Goal: Transaction & Acquisition: Purchase product/service

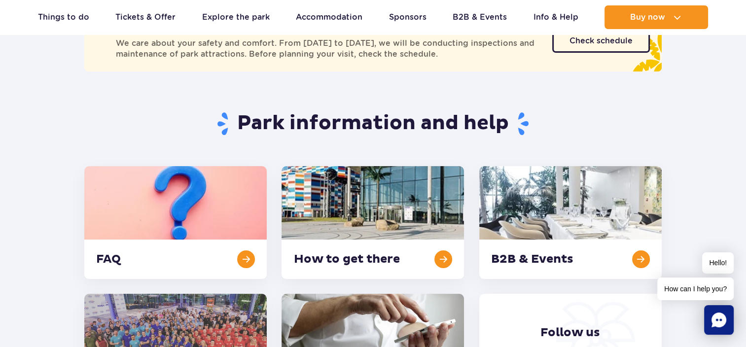
scroll to position [148, 0]
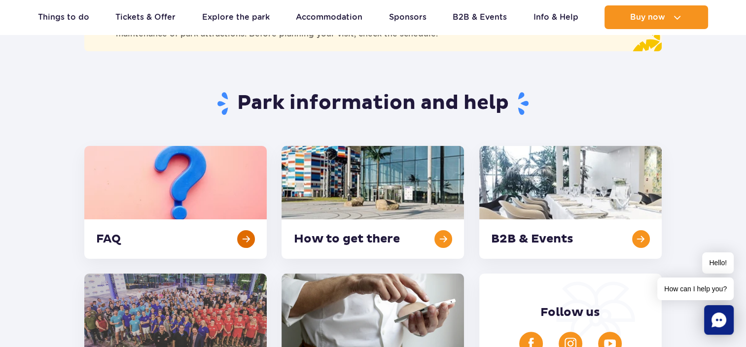
click at [244, 239] on link at bounding box center [175, 202] width 182 height 113
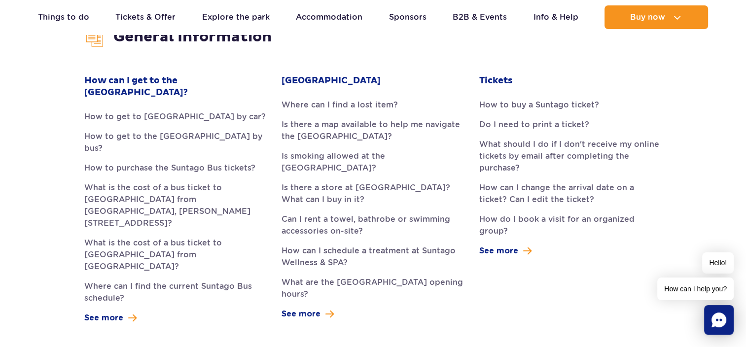
scroll to position [296, 0]
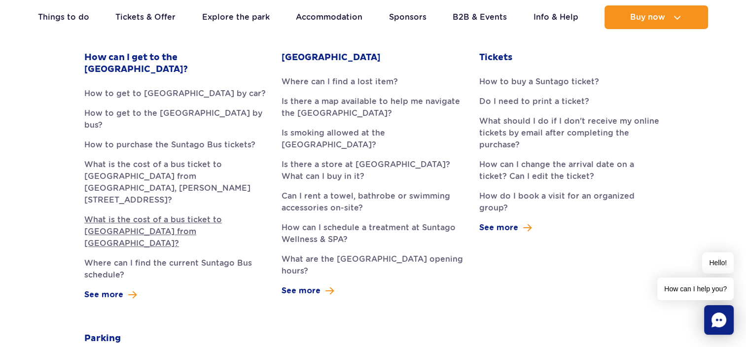
click at [164, 214] on link "What is the cost of a bus ticket to [GEOGRAPHIC_DATA] from [GEOGRAPHIC_DATA]?" at bounding box center [175, 232] width 182 height 36
click at [543, 80] on link "How to buy a Suntago ticket?" at bounding box center [570, 82] width 182 height 12
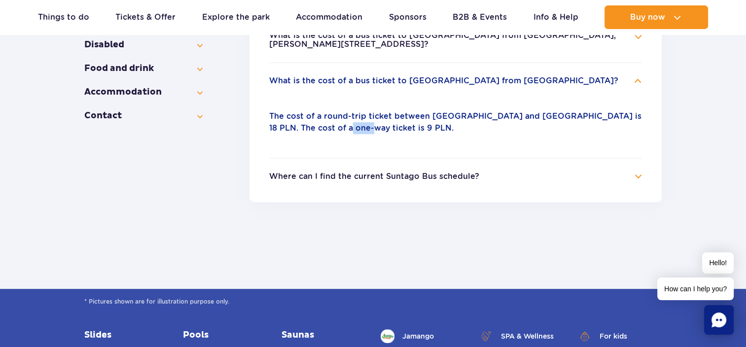
drag, startPoint x: 322, startPoint y: 120, endPoint x: 344, endPoint y: 120, distance: 22.2
click at [344, 120] on p "The cost of a round-trip ticket between Żyrardów and Suntago is 18 PLN. The cos…" at bounding box center [455, 122] width 373 height 24
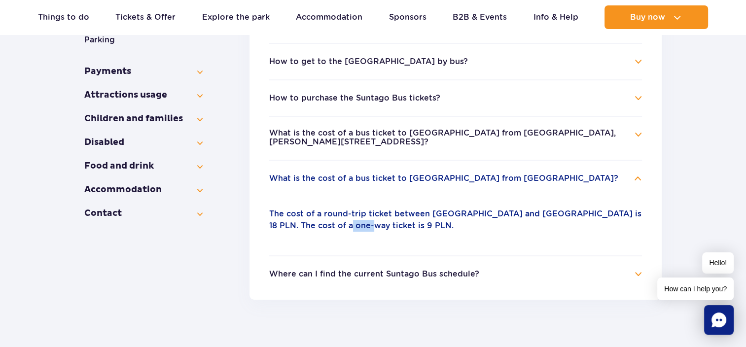
scroll to position [268, 0]
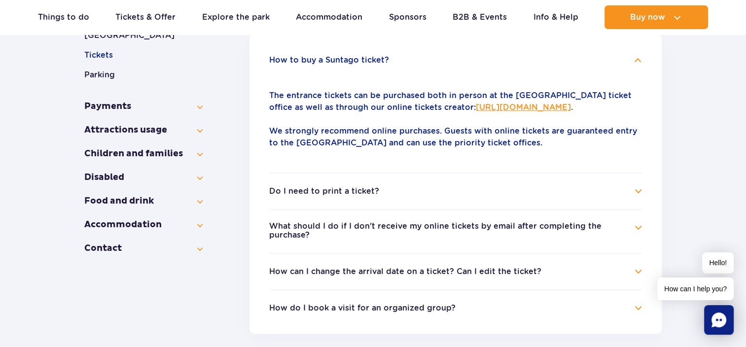
click at [476, 106] on link "[URL][DOMAIN_NAME]" at bounding box center [523, 107] width 95 height 9
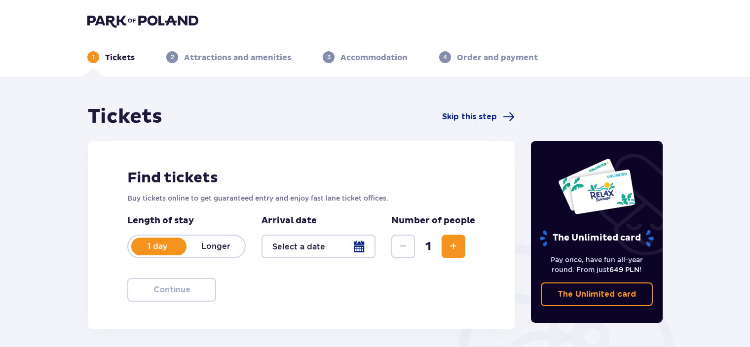
click at [216, 245] on p "Longer" at bounding box center [215, 246] width 58 height 11
click at [170, 247] on p "1 day" at bounding box center [157, 246] width 58 height 11
click at [360, 249] on div at bounding box center [318, 247] width 114 height 24
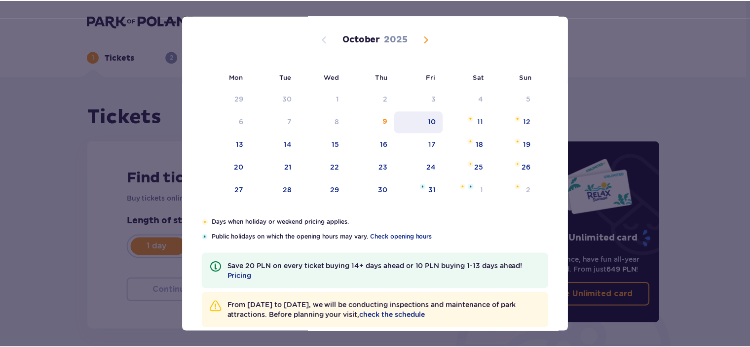
scroll to position [75, 0]
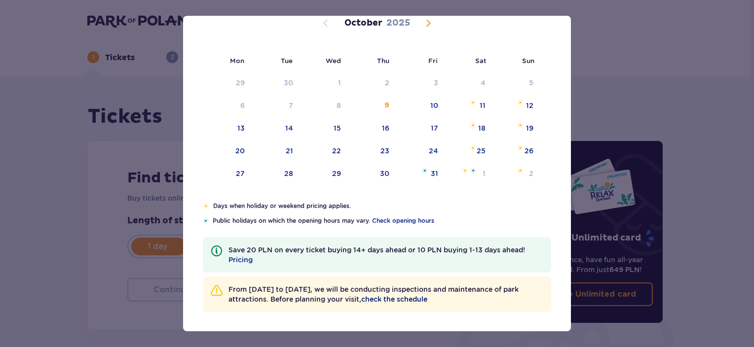
click at [414, 299] on span "check the schedule" at bounding box center [394, 299] width 66 height 10
click at [424, 22] on span "Next month" at bounding box center [428, 23] width 12 height 12
click at [426, 22] on span "Next month" at bounding box center [428, 23] width 12 height 12
click at [290, 174] on div "30" at bounding box center [287, 174] width 9 height 10
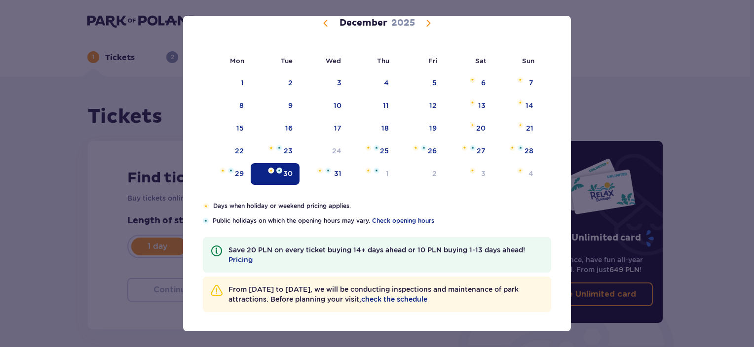
type input "30.12.25"
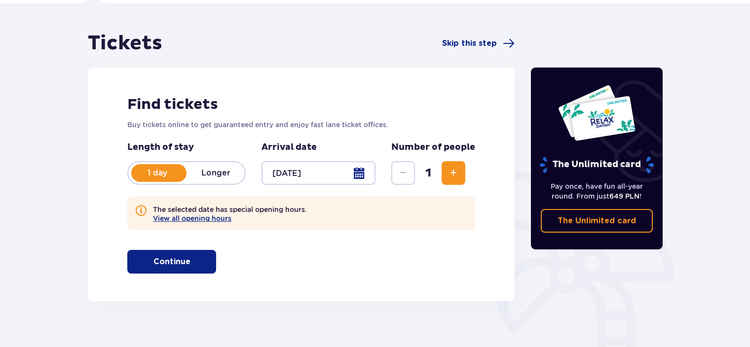
scroll to position [49, 0]
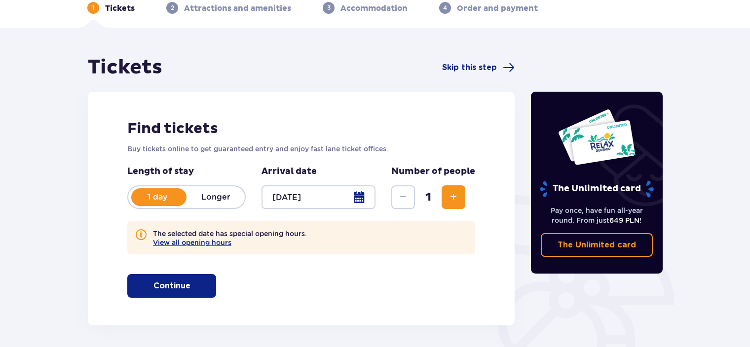
click at [189, 286] on span "button" at bounding box center [192, 286] width 12 height 12
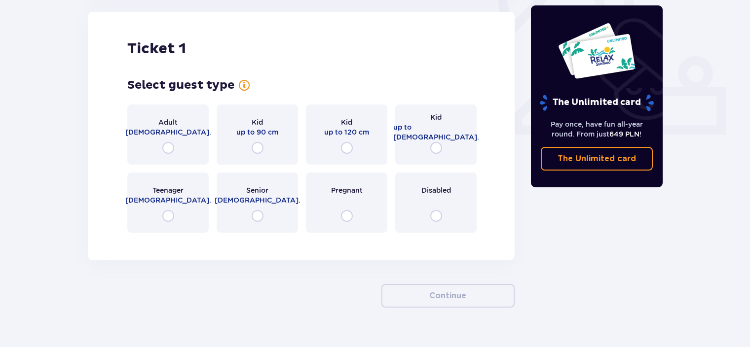
scroll to position [375, 0]
click at [165, 146] on input "radio" at bounding box center [168, 148] width 12 height 12
radio input "true"
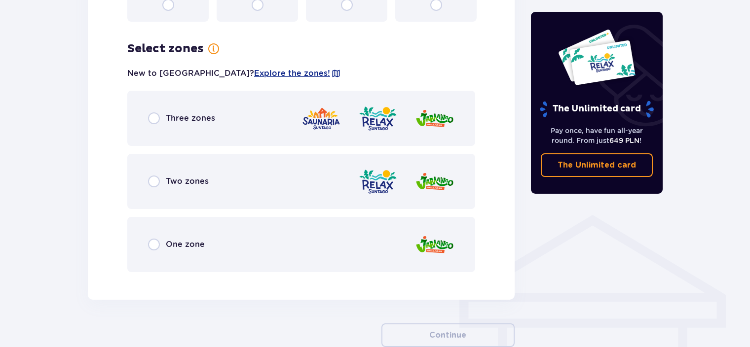
scroll to position [616, 0]
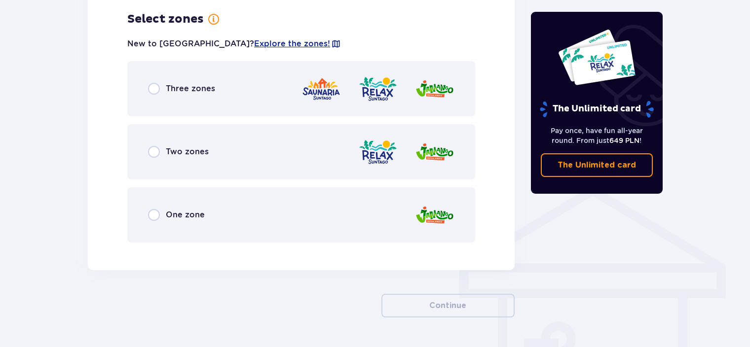
click at [154, 91] on input "radio" at bounding box center [154, 89] width 12 height 12
radio input "true"
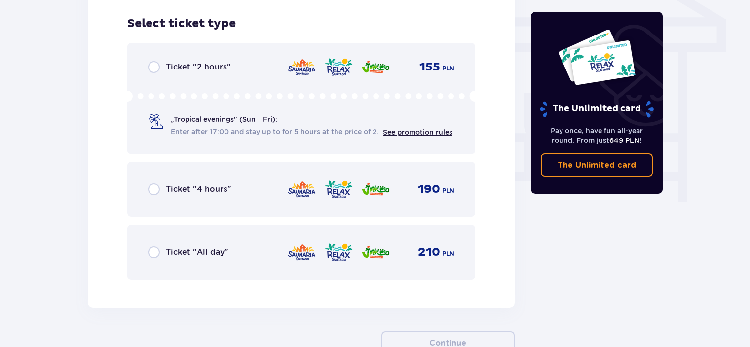
scroll to position [866, 0]
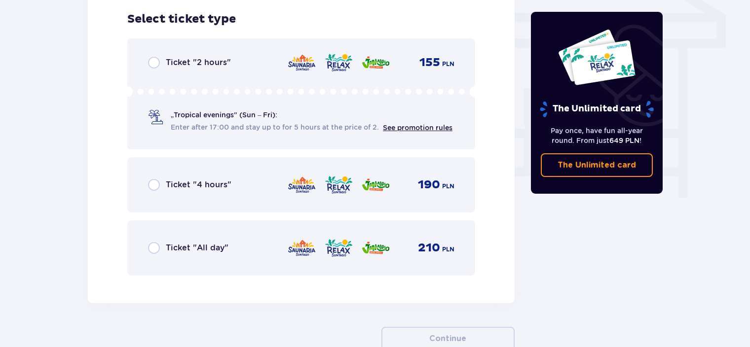
click at [154, 248] on input "radio" at bounding box center [154, 248] width 12 height 12
radio input "true"
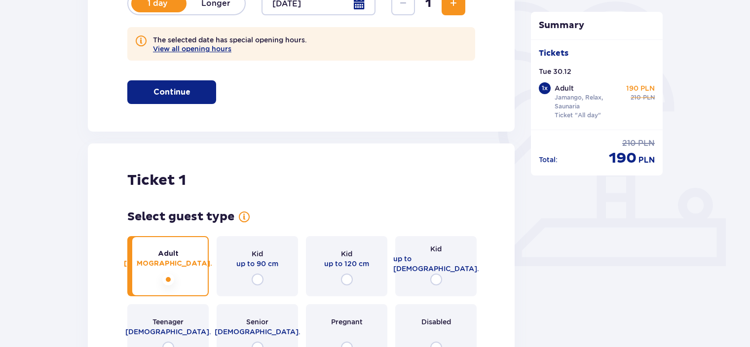
scroll to position [240, 0]
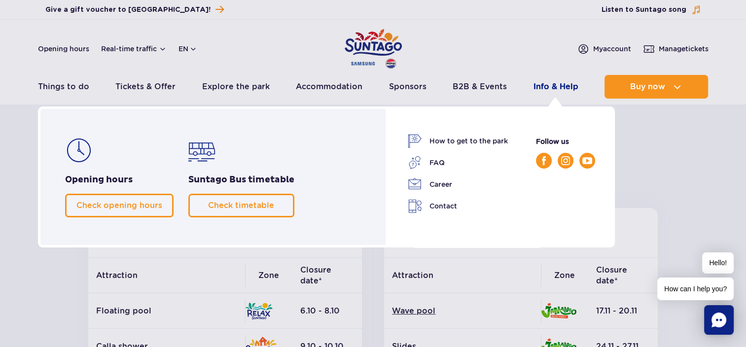
click at [556, 84] on link "Info & Help" at bounding box center [556, 87] width 45 height 24
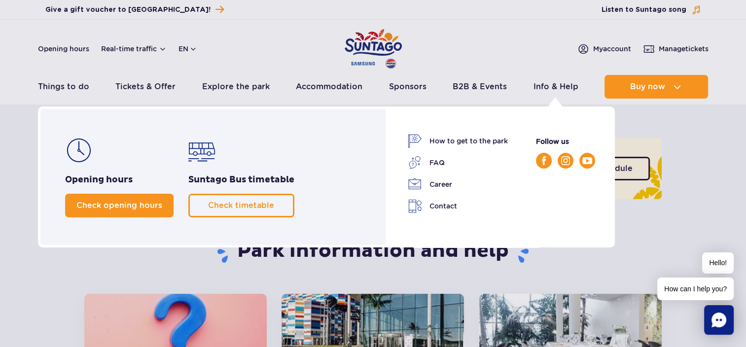
click at [137, 210] on link "Check opening hours" at bounding box center [119, 206] width 109 height 24
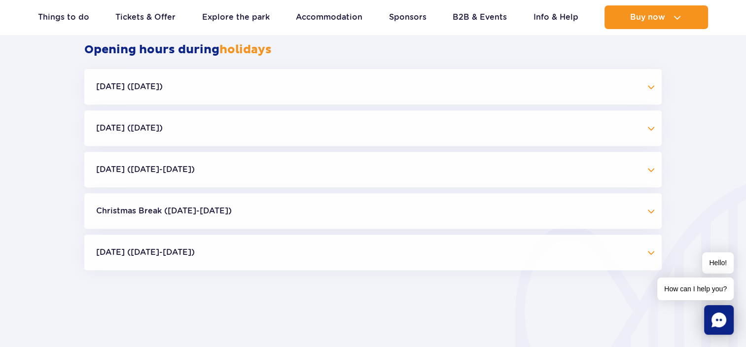
scroll to position [956, 0]
click at [649, 211] on button "Christmas Break (23.12-01.01.26)" at bounding box center [373, 211] width 578 height 36
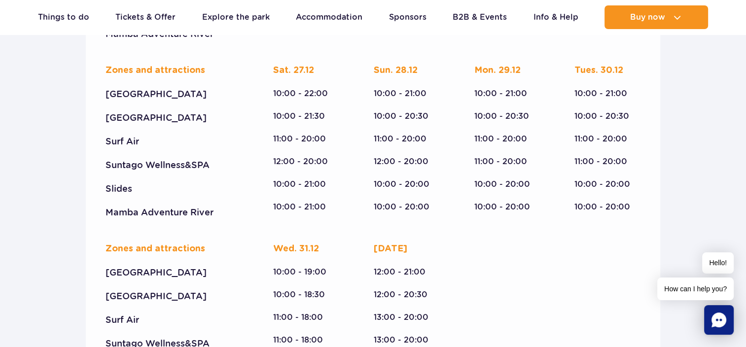
scroll to position [1351, 0]
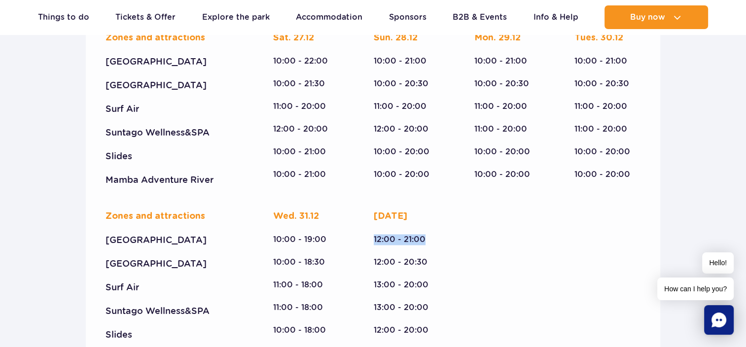
drag, startPoint x: 374, startPoint y: 249, endPoint x: 425, endPoint y: 252, distance: 50.9
click at [425, 245] on div "12:00 - 21:00" at bounding box center [407, 239] width 66 height 11
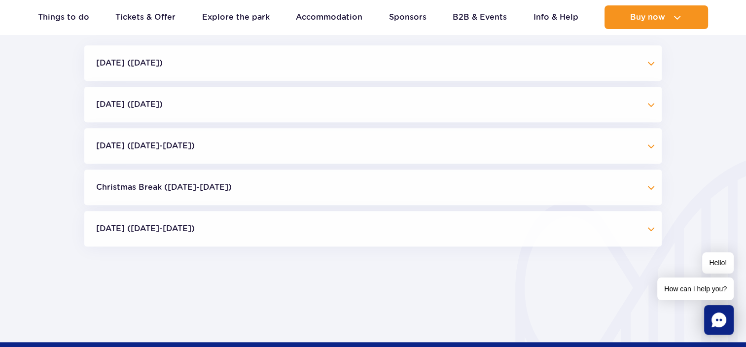
scroll to position [956, 0]
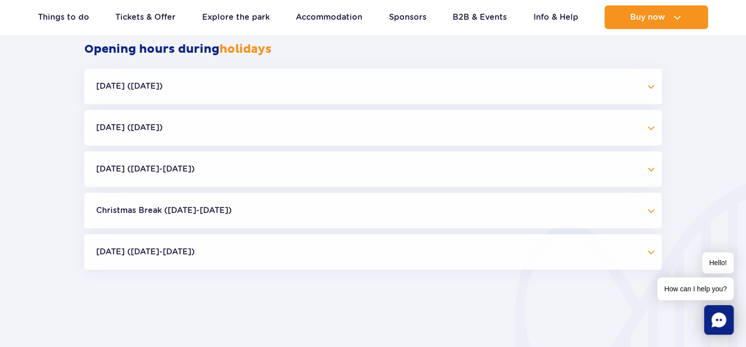
click at [237, 213] on button "Christmas Break (23.12-01.01.26)" at bounding box center [373, 211] width 578 height 36
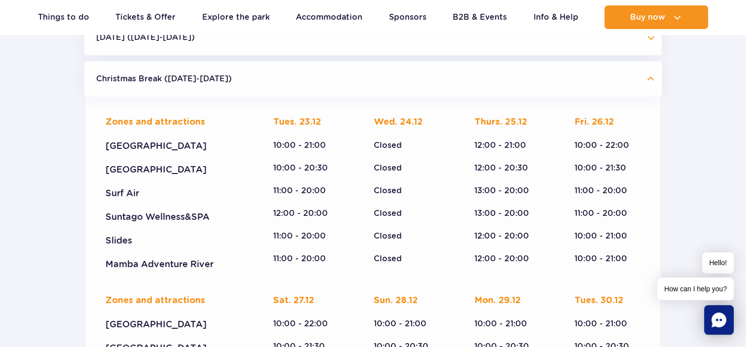
scroll to position [1104, 0]
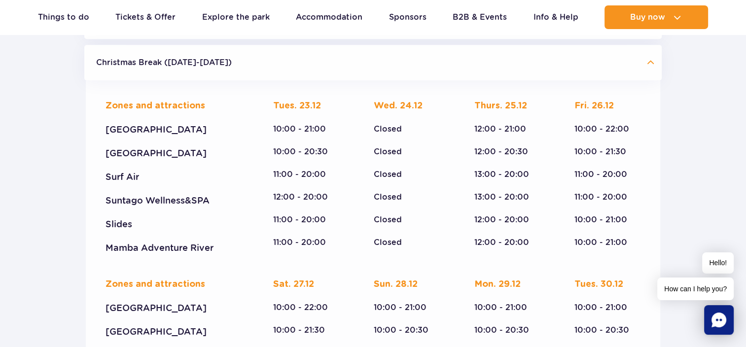
drag, startPoint x: 121, startPoint y: 134, endPoint x: 202, endPoint y: 130, distance: 81.0
click at [202, 130] on div "[GEOGRAPHIC_DATA]" at bounding box center [172, 130] width 133 height 12
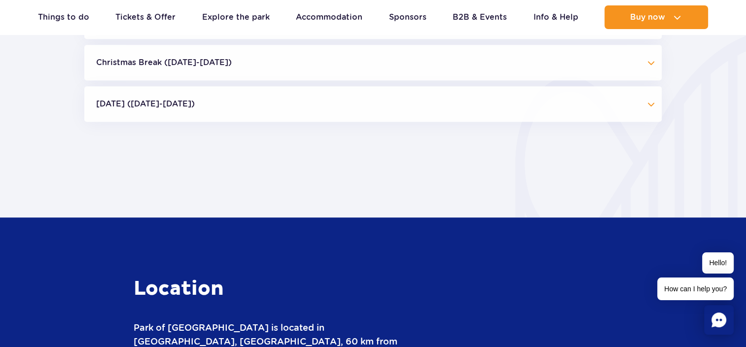
click at [249, 68] on button "Christmas Break (23.12-01.01.26)" at bounding box center [373, 63] width 578 height 36
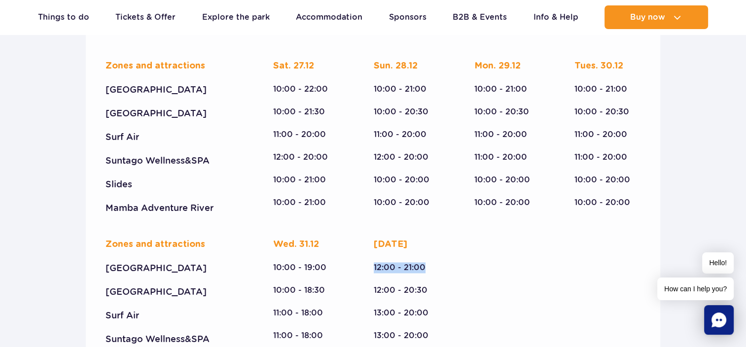
scroll to position [1302, 0]
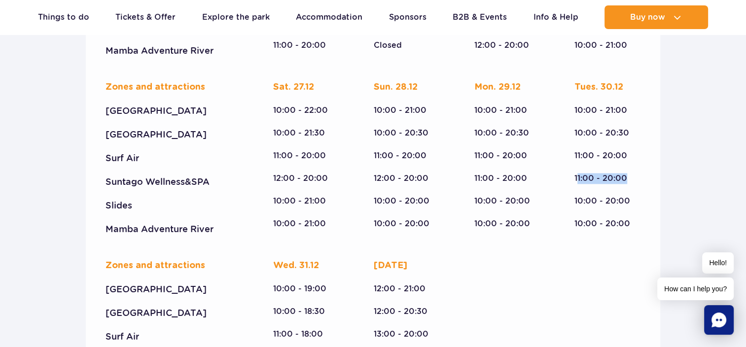
drag, startPoint x: 578, startPoint y: 178, endPoint x: 633, endPoint y: 175, distance: 55.8
click at [633, 175] on div "11:00 - 20:00" at bounding box center [608, 178] width 66 height 11
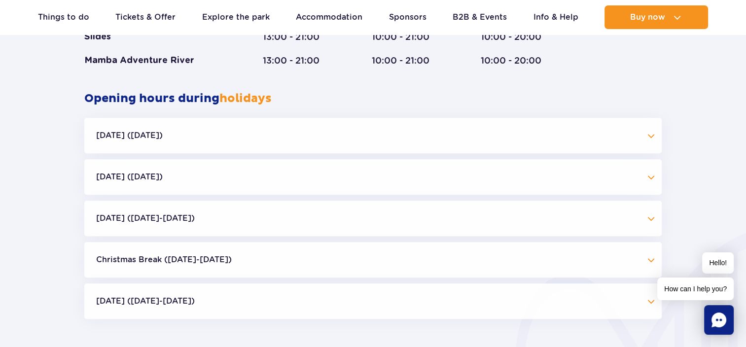
scroll to position [1006, 0]
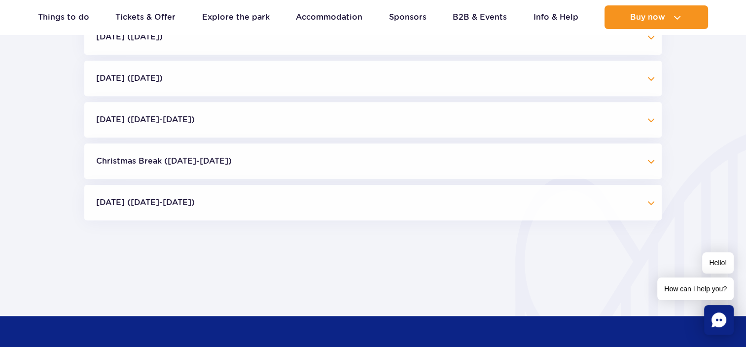
click at [653, 160] on button "Christmas Break (23.12-01.01.26)" at bounding box center [373, 162] width 578 height 36
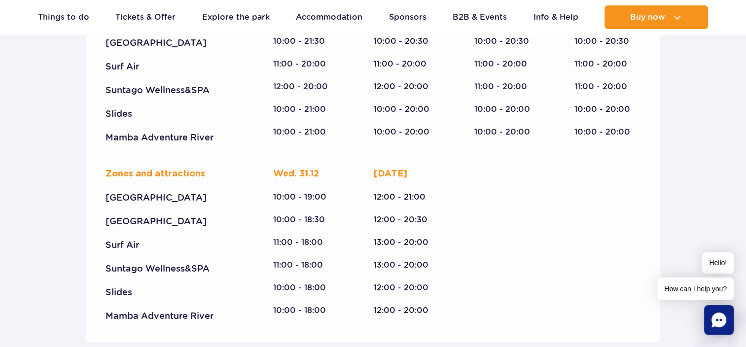
scroll to position [1400, 0]
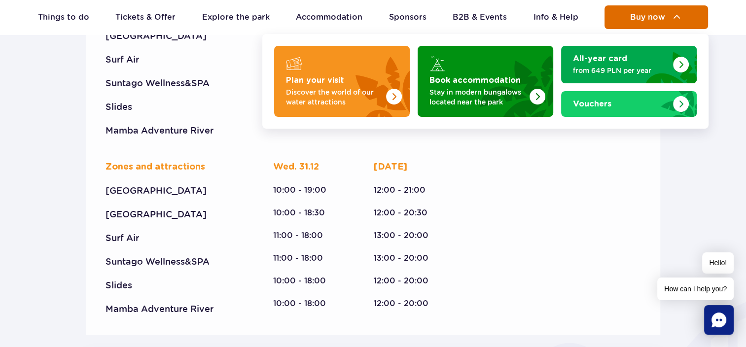
click at [654, 18] on span "Buy now" at bounding box center [647, 17] width 35 height 9
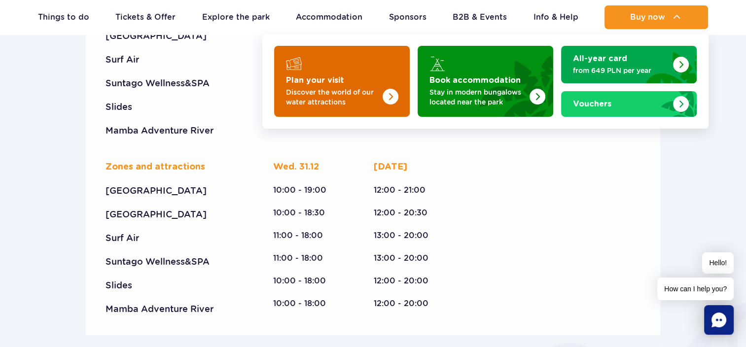
click at [361, 97] on p "Discover the world of our water attractions" at bounding box center [334, 97] width 96 height 20
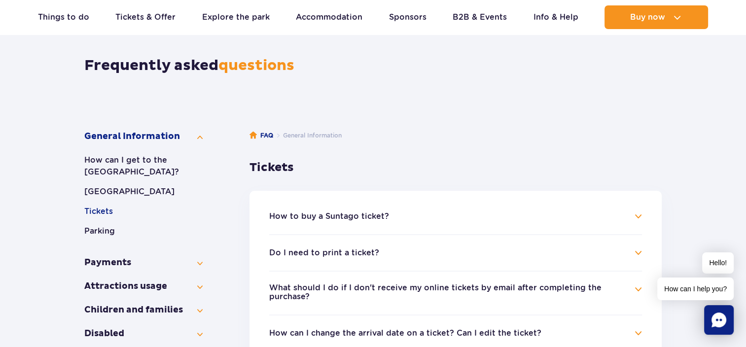
scroll to position [99, 0]
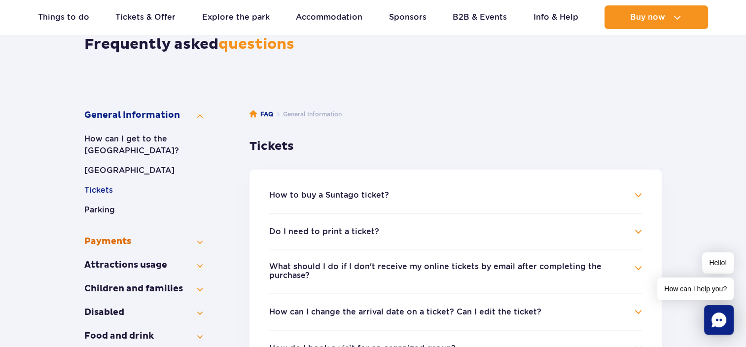
click at [112, 243] on button "Payments" at bounding box center [143, 242] width 118 height 12
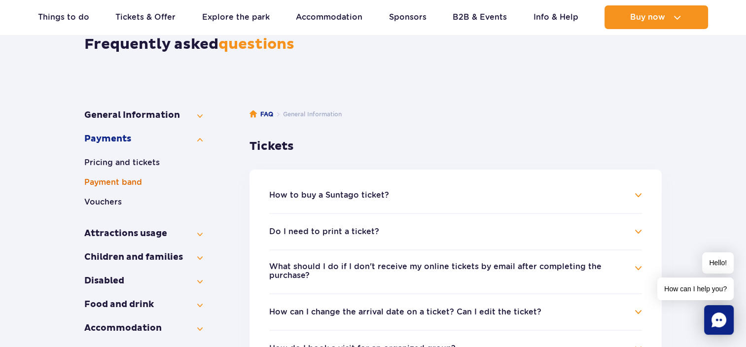
click at [124, 183] on button "Payment band" at bounding box center [143, 183] width 118 height 12
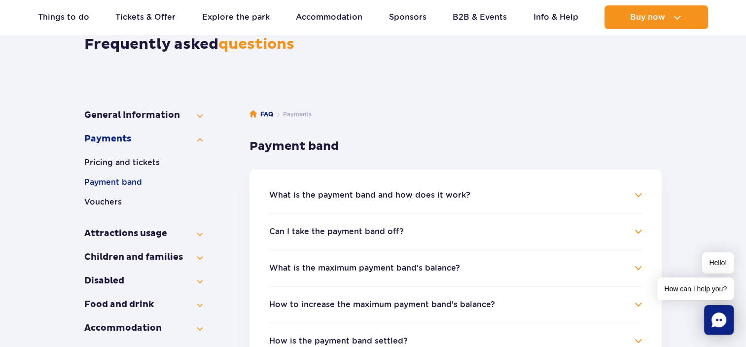
click at [397, 194] on button "What is the payment band and how does it work?" at bounding box center [369, 195] width 201 height 9
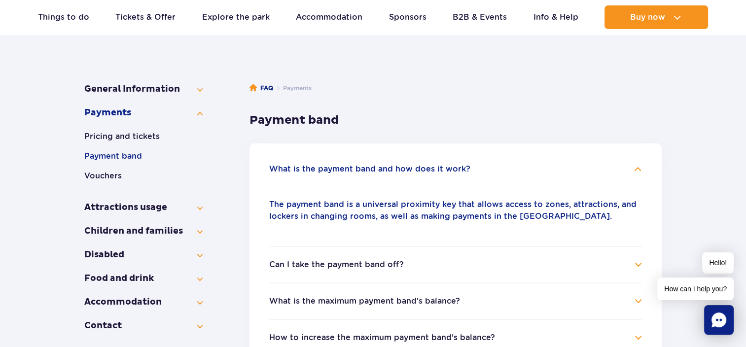
scroll to position [148, 0]
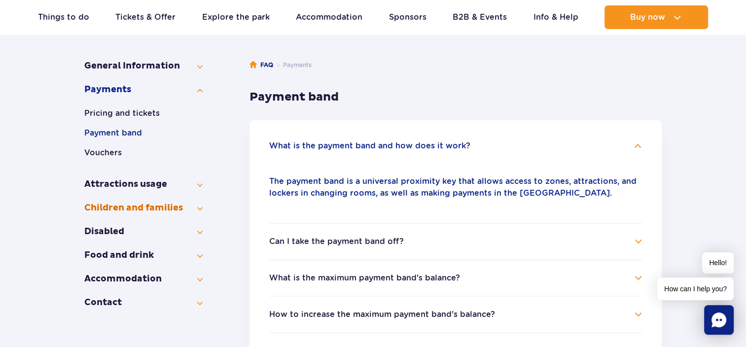
click at [112, 212] on button "Children and families" at bounding box center [143, 208] width 118 height 12
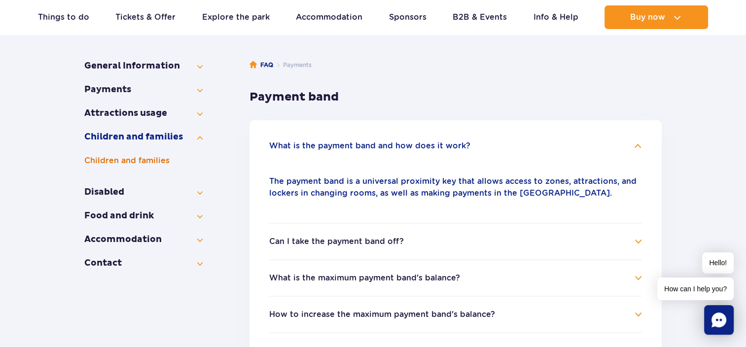
click at [124, 161] on button "Children and families" at bounding box center [143, 161] width 118 height 12
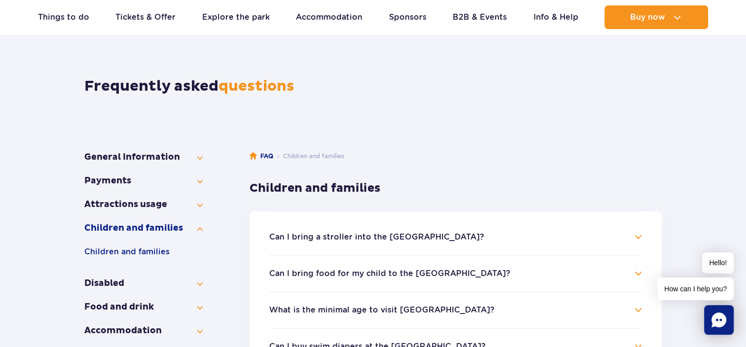
scroll to position [49, 0]
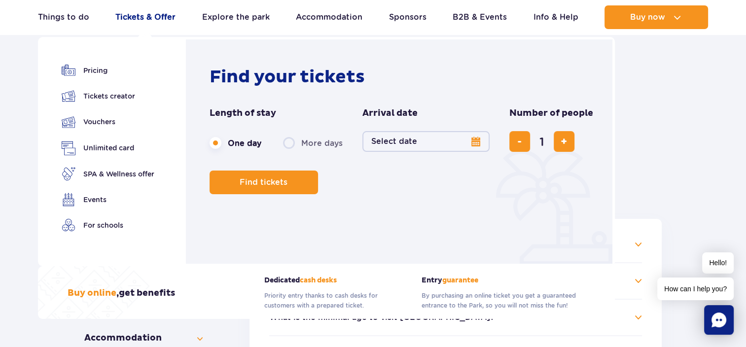
click at [158, 16] on link "Tickets & Offer" at bounding box center [145, 17] width 60 height 24
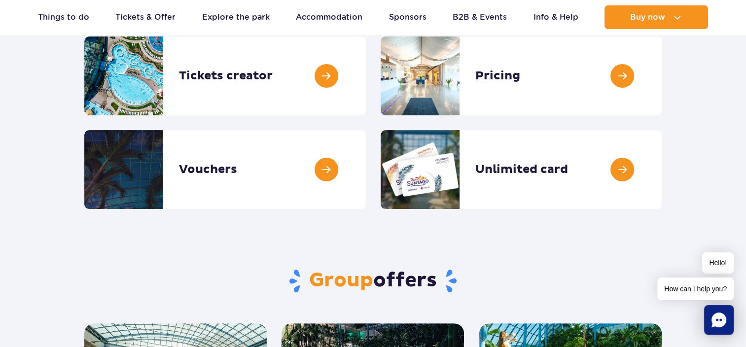
scroll to position [148, 0]
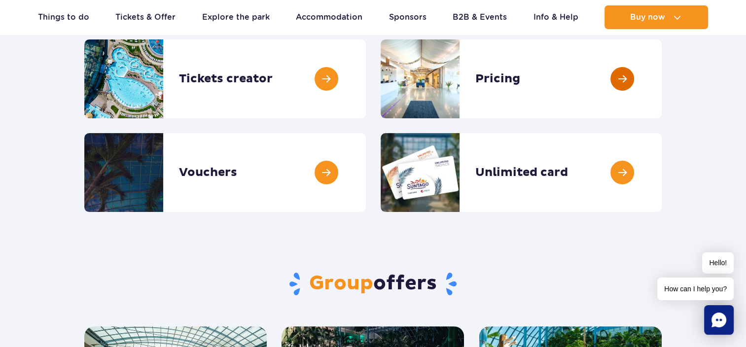
click at [662, 81] on link at bounding box center [662, 78] width 0 height 79
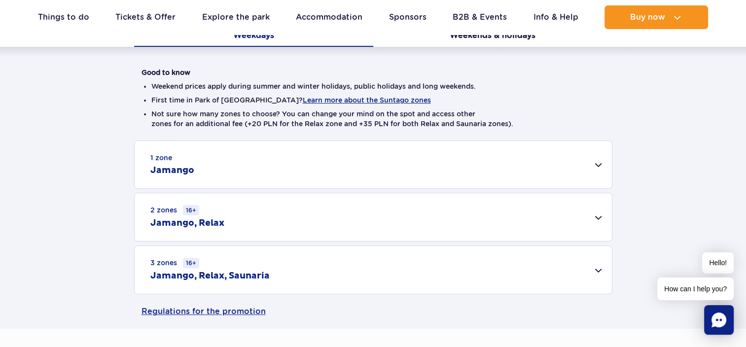
scroll to position [247, 0]
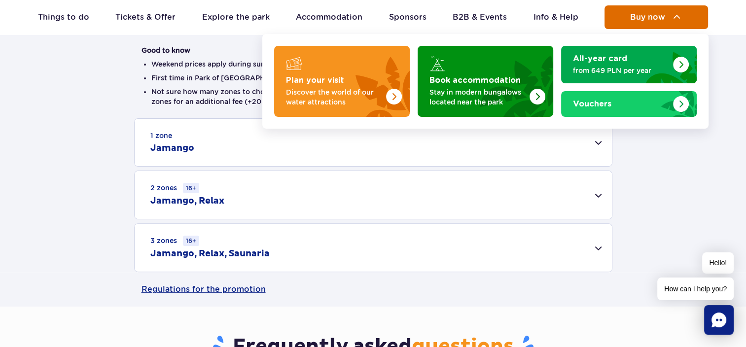
click at [644, 20] on span "Buy now" at bounding box center [647, 17] width 35 height 9
click at [651, 18] on span "Buy now" at bounding box center [647, 17] width 35 height 9
click at [667, 20] on button "Buy now" at bounding box center [657, 17] width 104 height 24
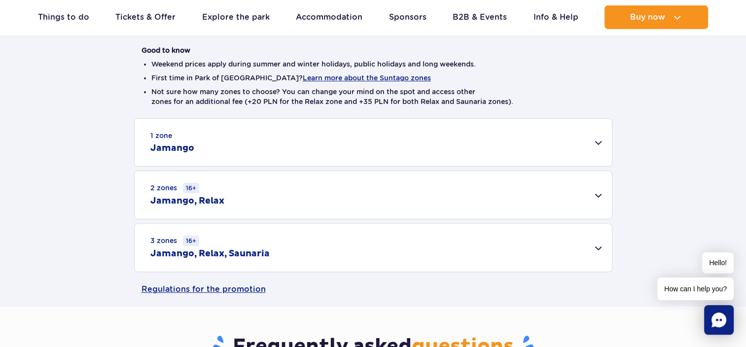
click at [379, 250] on div "3 zones 16+ Jamango, Relax, Saunaria" at bounding box center [373, 248] width 477 height 48
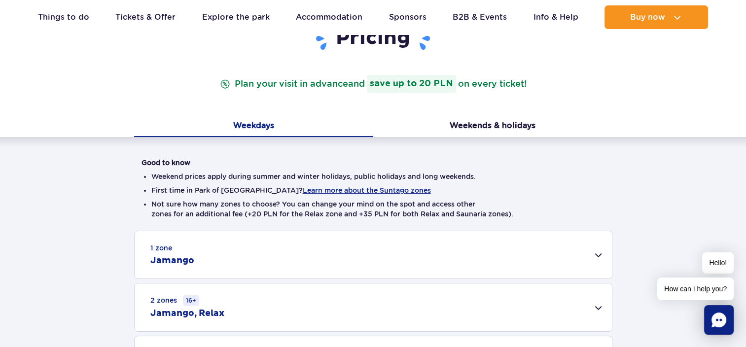
scroll to position [99, 0]
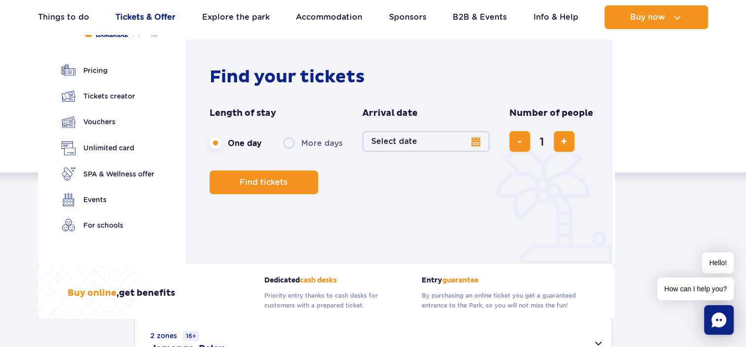
click at [158, 21] on link "Tickets & Offer" at bounding box center [145, 17] width 60 height 24
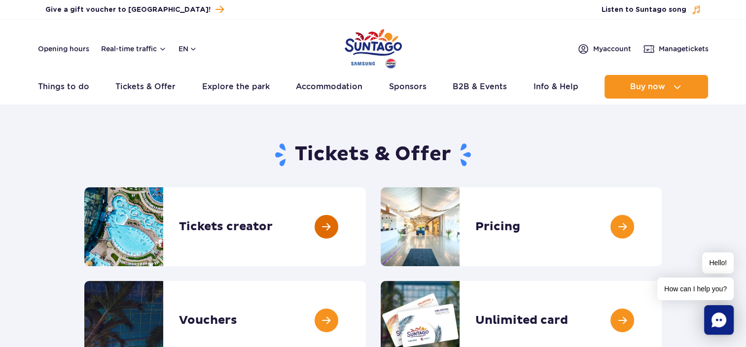
click at [366, 225] on link at bounding box center [366, 226] width 0 height 79
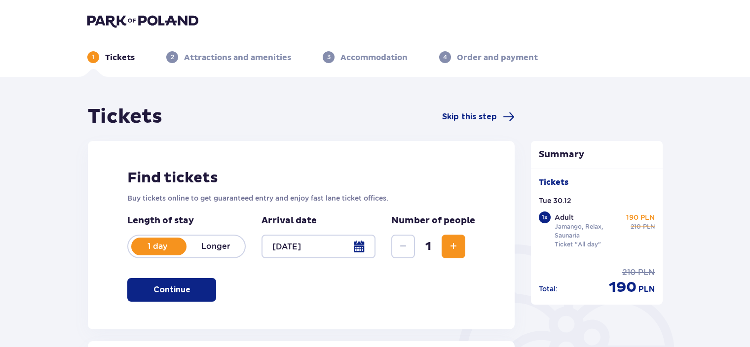
click at [358, 253] on div at bounding box center [318, 247] width 114 height 24
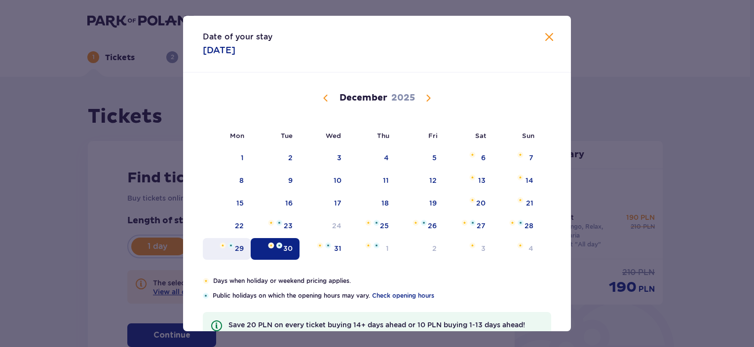
click at [237, 251] on div "29" at bounding box center [239, 249] width 9 height 10
type input "[DATE]"
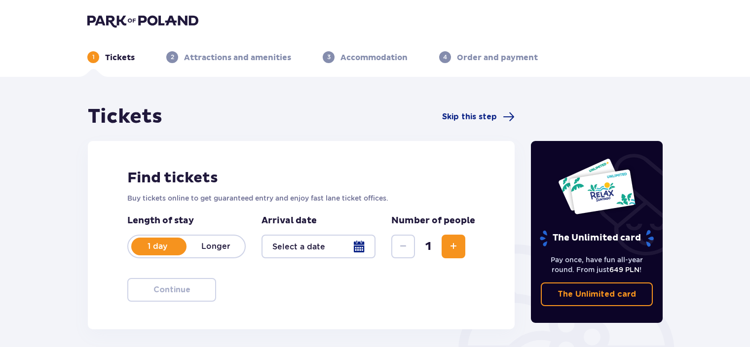
click at [360, 250] on div at bounding box center [318, 247] width 114 height 24
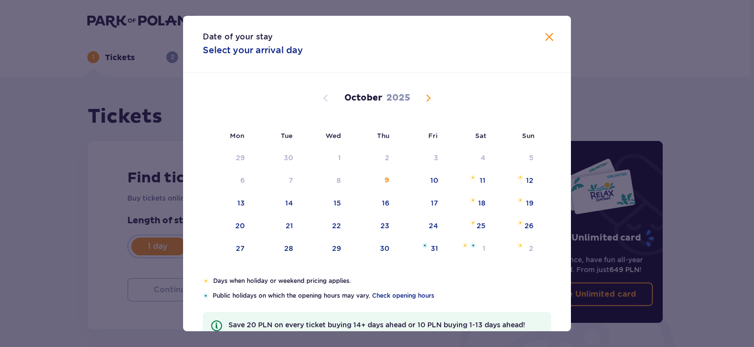
click at [422, 98] on span "Next month" at bounding box center [428, 98] width 12 height 12
click at [425, 98] on span "Next month" at bounding box center [428, 98] width 12 height 12
click at [322, 97] on span "Previous month" at bounding box center [326, 98] width 12 height 12
click at [433, 203] on div "19" at bounding box center [432, 203] width 7 height 10
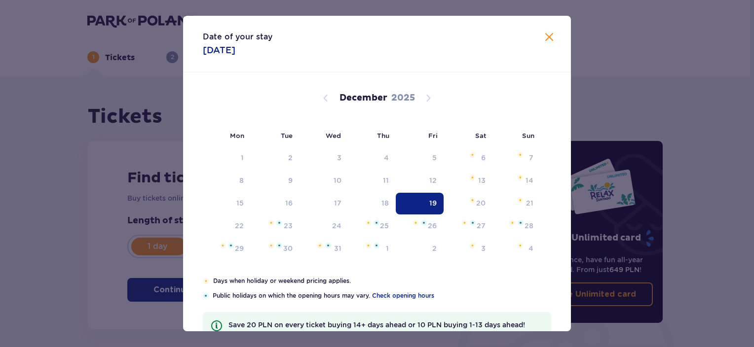
type input "[DATE]"
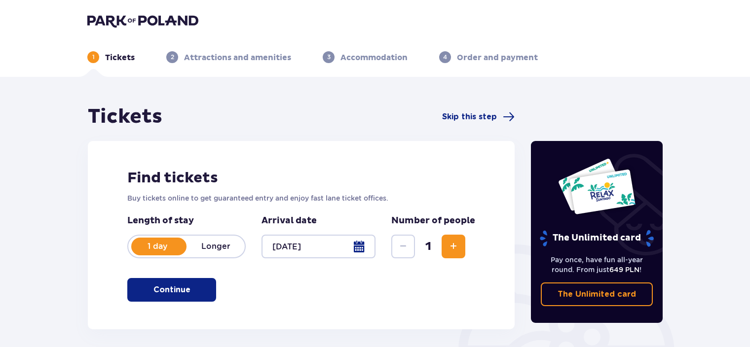
click at [172, 282] on button "Continue" at bounding box center [171, 290] width 89 height 24
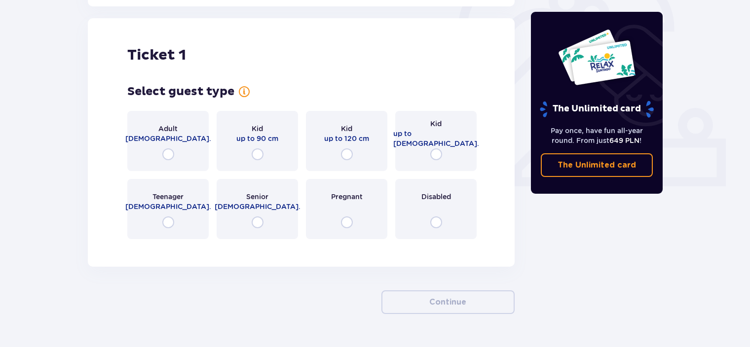
scroll to position [329, 0]
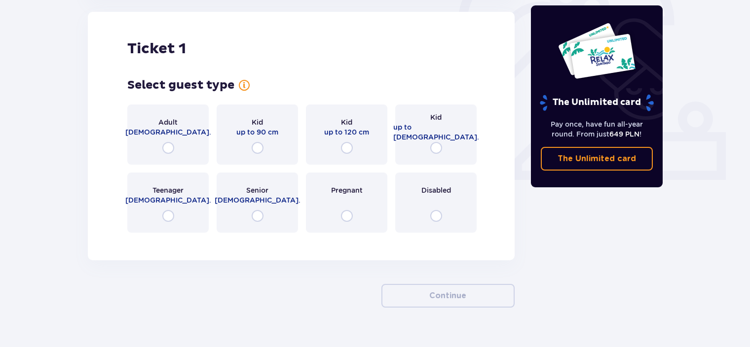
click at [166, 141] on div "Adult 18 - 65 y.o." at bounding box center [167, 135] width 81 height 60
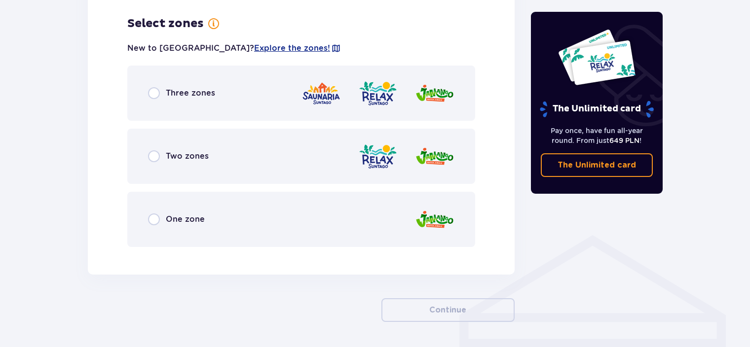
scroll to position [570, 0]
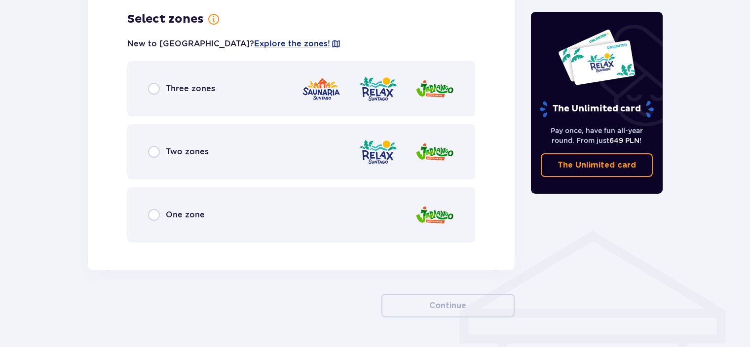
click at [160, 94] on div "Three zones" at bounding box center [181, 89] width 67 height 12
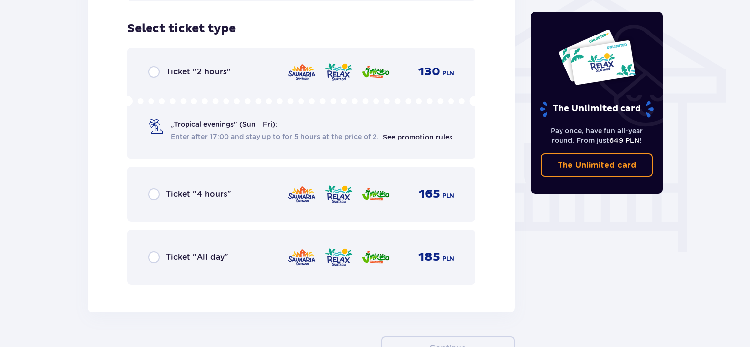
scroll to position [821, 0]
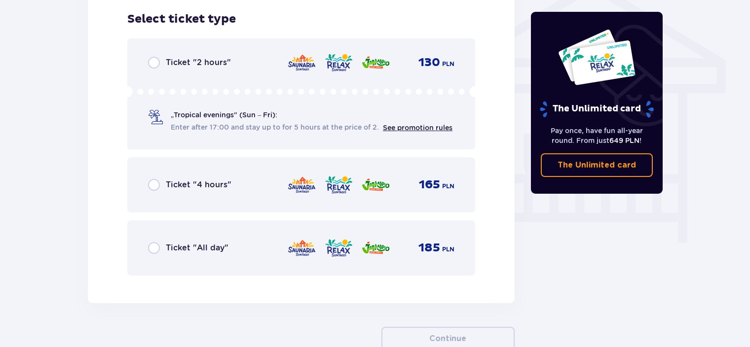
click at [152, 251] on input "radio" at bounding box center [154, 248] width 12 height 12
radio input "true"
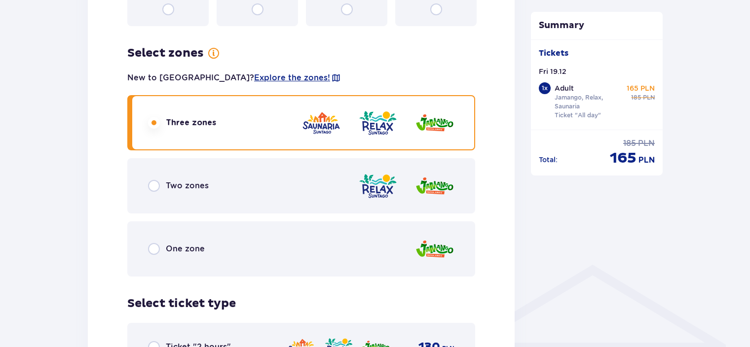
scroll to position [440, 0]
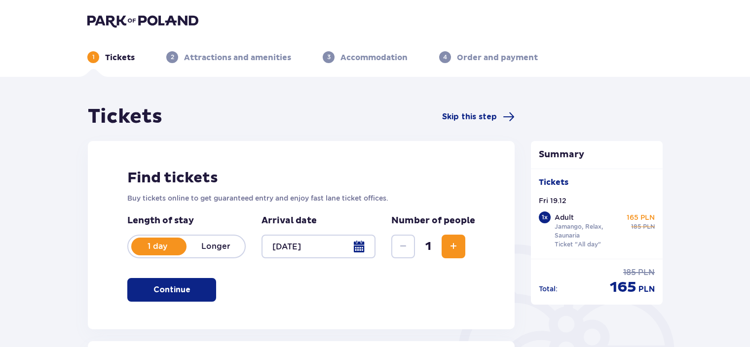
click at [361, 247] on div at bounding box center [318, 247] width 114 height 24
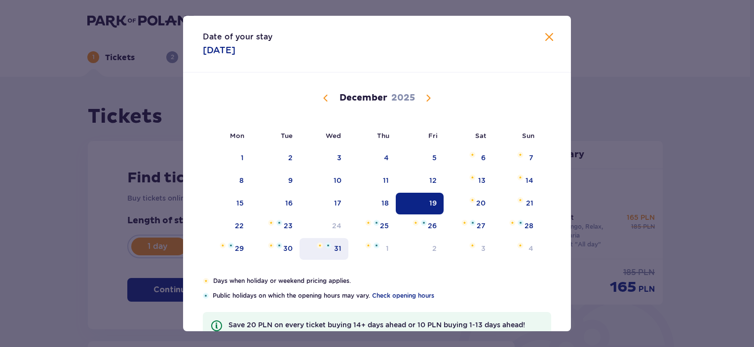
click at [339, 244] on div "31" at bounding box center [337, 249] width 7 height 10
type input "31.12.25"
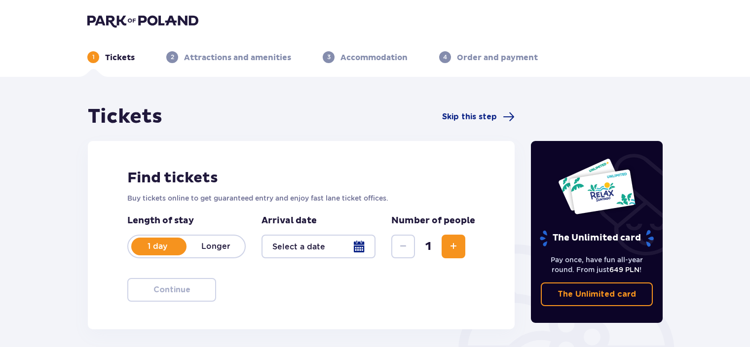
click at [361, 245] on div at bounding box center [318, 247] width 114 height 24
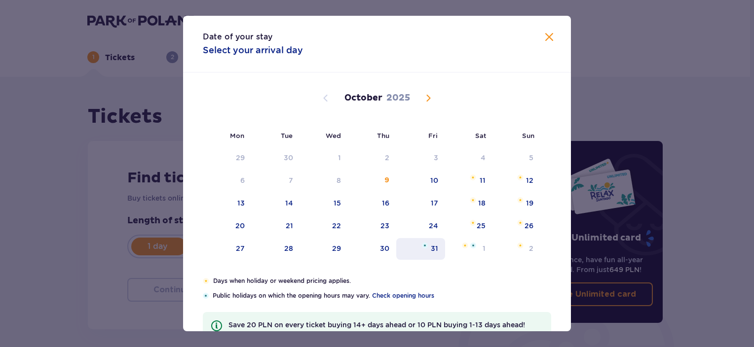
click at [442, 246] on div "31" at bounding box center [420, 249] width 49 height 22
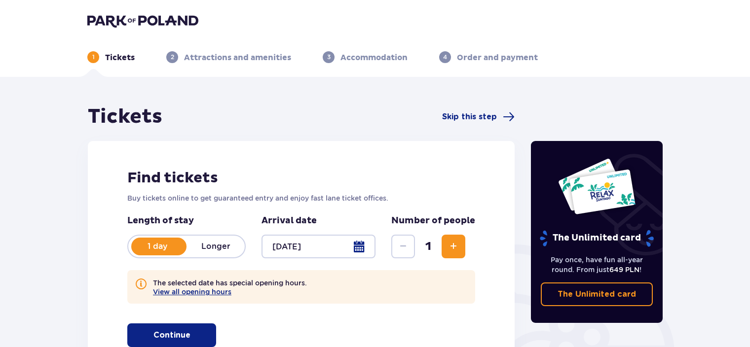
click at [359, 247] on div at bounding box center [318, 247] width 114 height 24
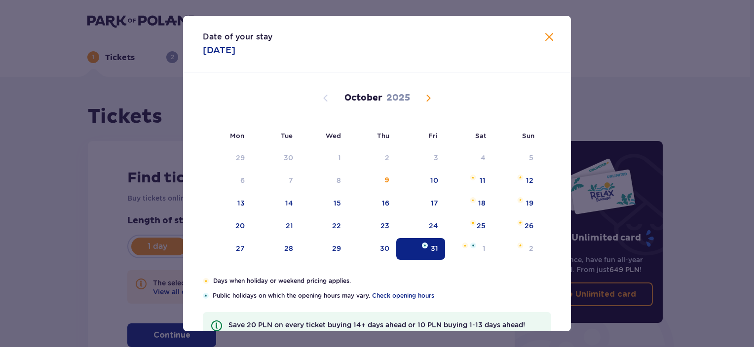
click at [428, 94] on span "Next month" at bounding box center [428, 98] width 12 height 12
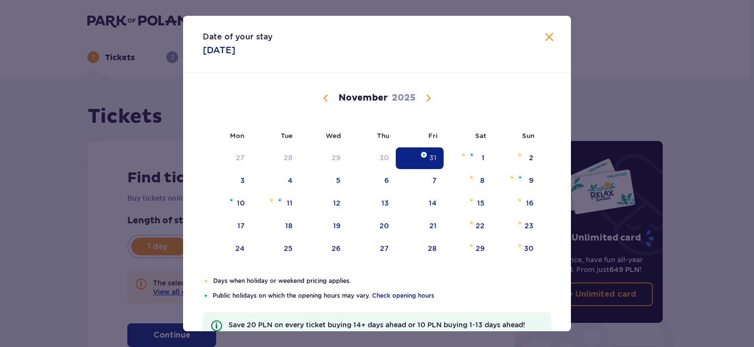
click at [428, 94] on span "Next month" at bounding box center [428, 98] width 12 height 12
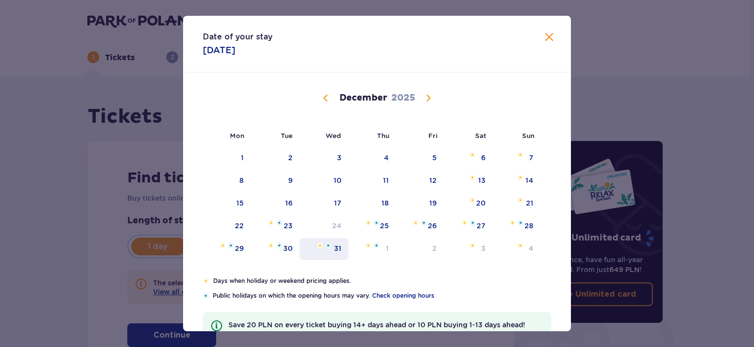
click at [330, 249] on div "31" at bounding box center [323, 249] width 49 height 22
type input "31.12.25"
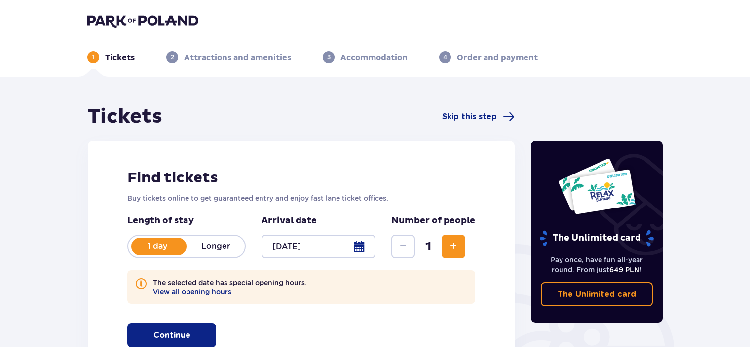
click at [184, 336] on button "Continue" at bounding box center [171, 336] width 89 height 24
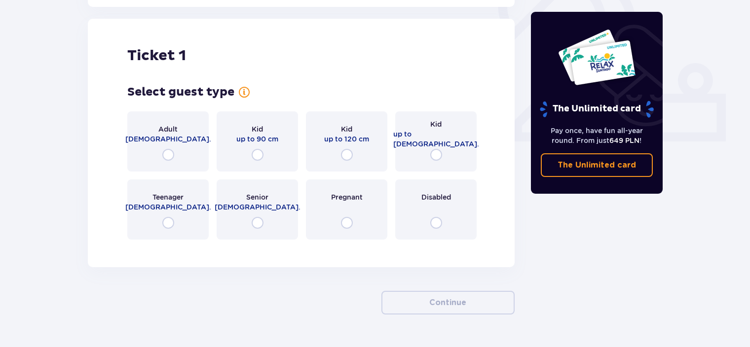
scroll to position [375, 0]
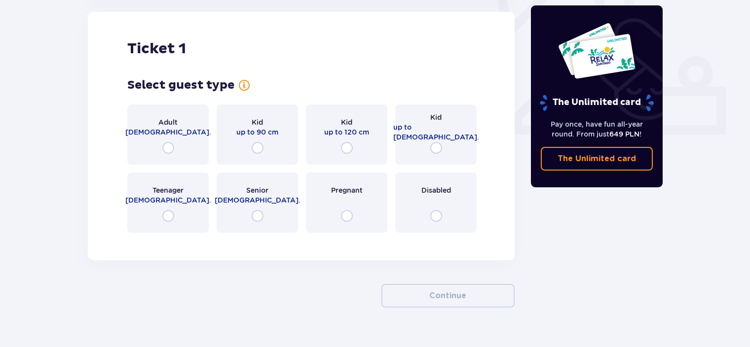
click at [170, 151] on input "radio" at bounding box center [168, 148] width 12 height 12
radio input "true"
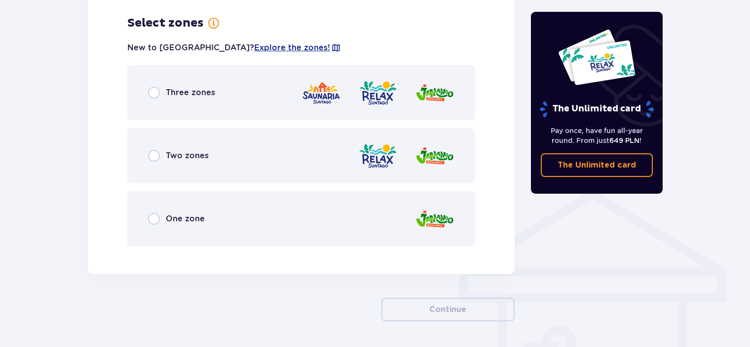
scroll to position [616, 0]
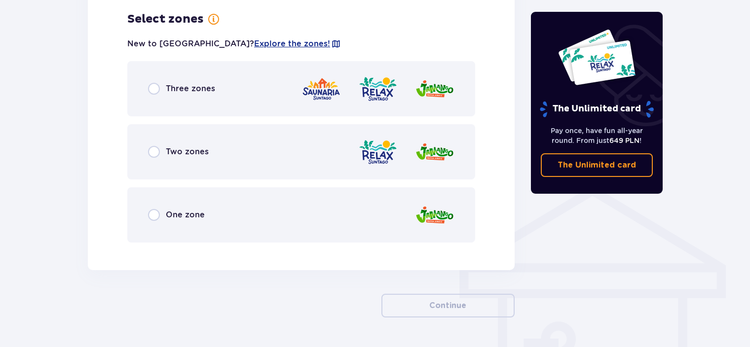
click at [154, 88] on input "radio" at bounding box center [154, 89] width 12 height 12
radio input "true"
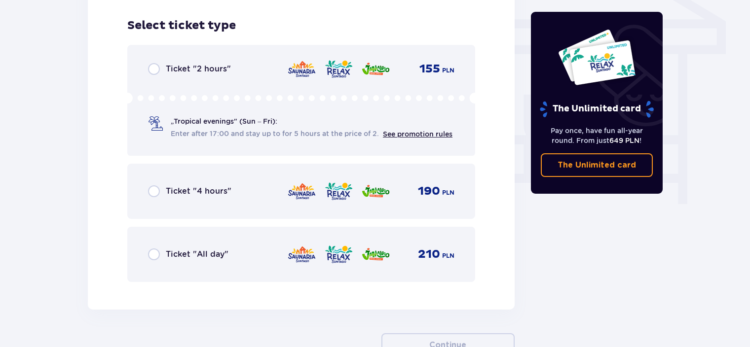
scroll to position [866, 0]
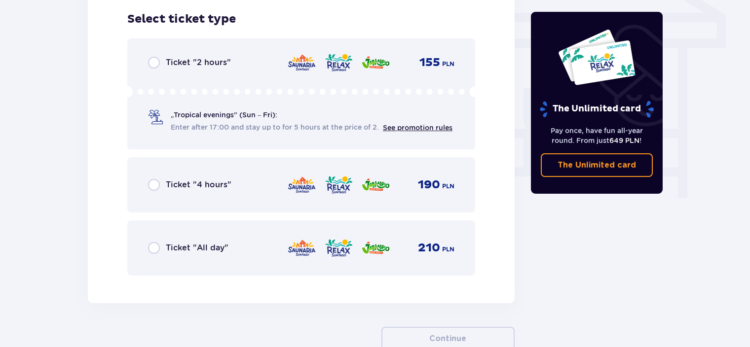
click at [154, 248] on input "radio" at bounding box center [154, 248] width 12 height 12
radio input "true"
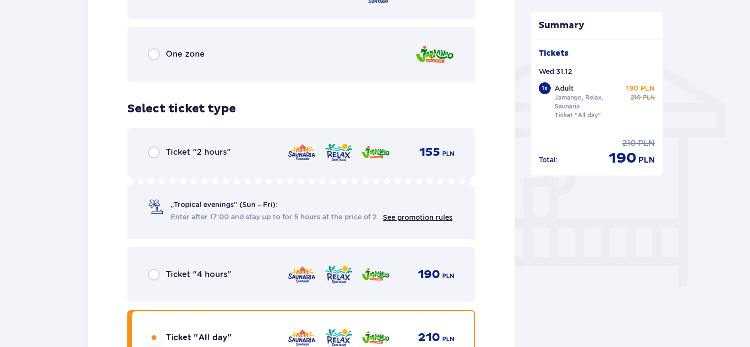
scroll to position [782, 0]
